Goal: Register for event/course

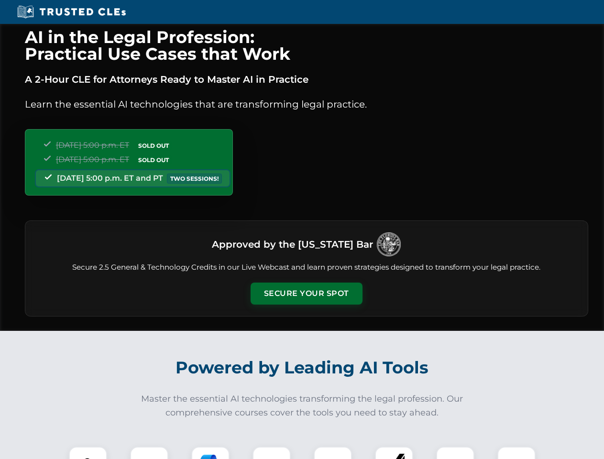
click at [306, 293] on button "Secure Your Spot" at bounding box center [306, 293] width 112 height 22
click at [88, 453] on img at bounding box center [88, 466] width 28 height 28
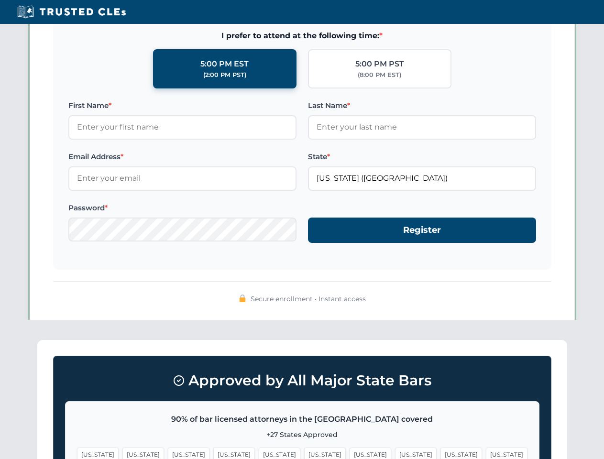
click at [349, 453] on span "[US_STATE]" at bounding box center [370, 454] width 42 height 14
click at [440, 453] on span "[US_STATE]" at bounding box center [461, 454] width 42 height 14
